Goal: Task Accomplishment & Management: Manage account settings

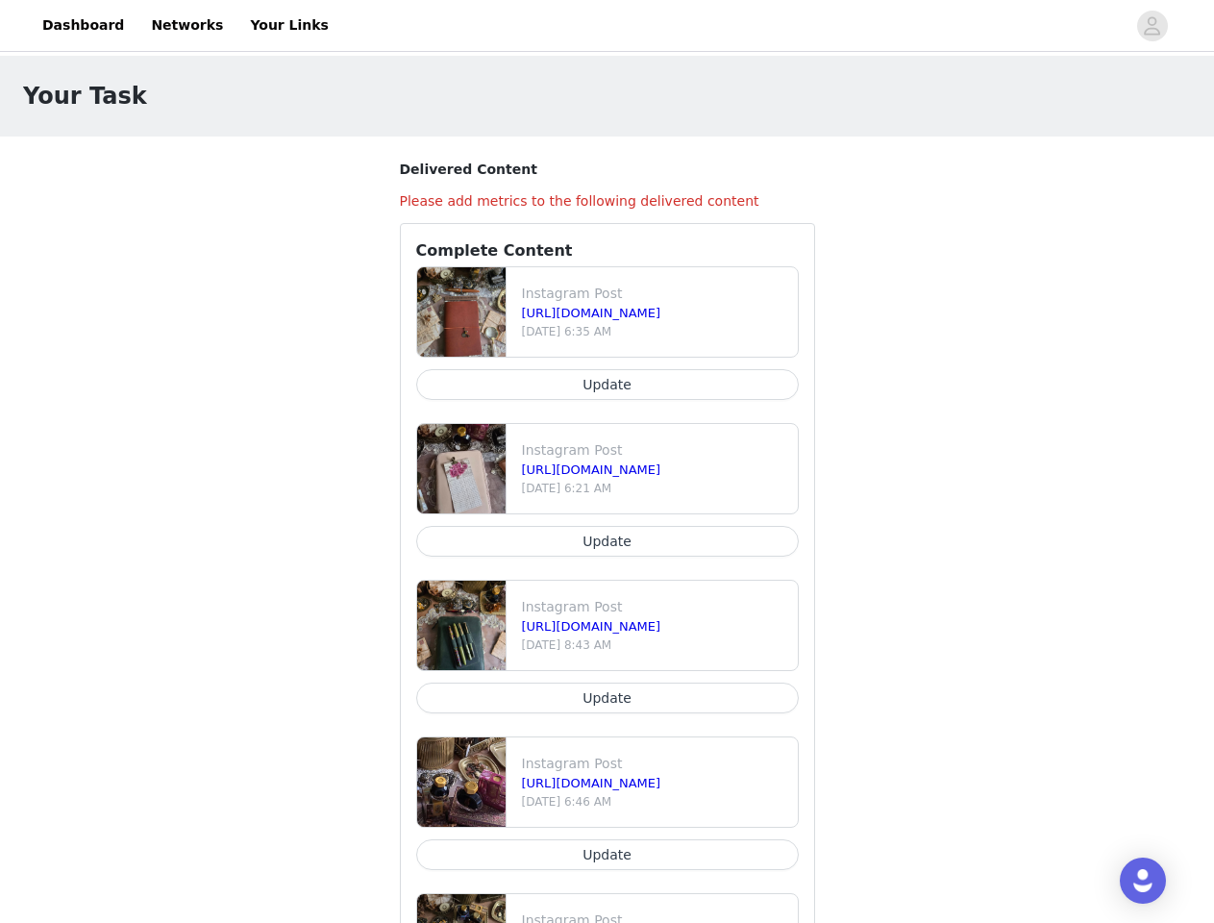
click at [607, 26] on div at bounding box center [732, 25] width 785 height 43
click at [1153, 26] on icon "avatar" at bounding box center [1152, 26] width 18 height 31
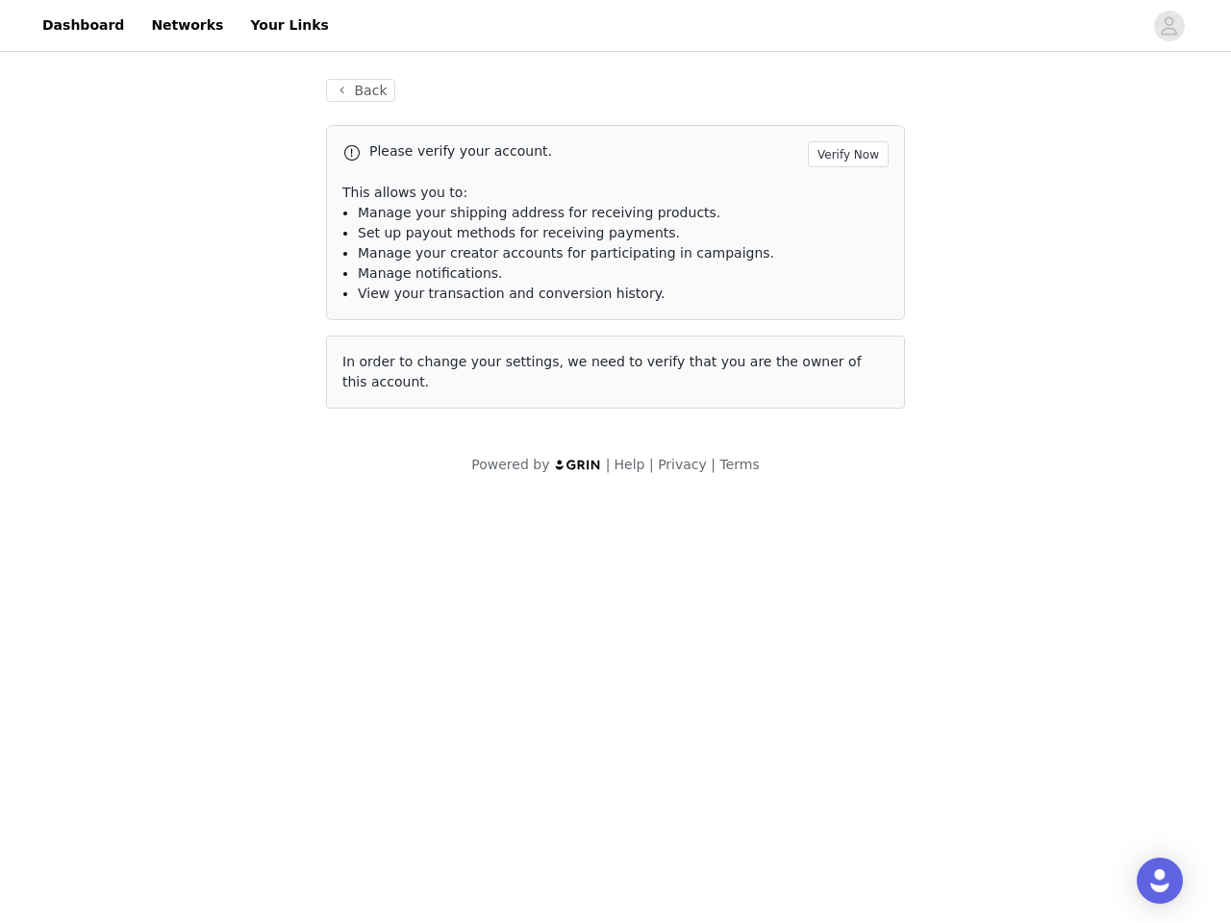
click at [608, 385] on div "In order to change your settings, we need to verify that you are the owner of t…" at bounding box center [615, 372] width 579 height 73
click at [608, 541] on body "Dashboard Networks Your Links Back Please verify your account. Verify Now This …" at bounding box center [615, 461] width 1231 height 923
click at [608, 698] on body "Dashboard Networks Your Links Back Please verify your account. Verify Now This …" at bounding box center [615, 461] width 1231 height 923
click at [608, 855] on body "Dashboard Networks Your Links Back Please verify your account. Verify Now This …" at bounding box center [615, 461] width 1231 height 923
click at [1143, 881] on div "Open Intercom Messenger" at bounding box center [1159, 881] width 46 height 46
